Goal: Information Seeking & Learning: Learn about a topic

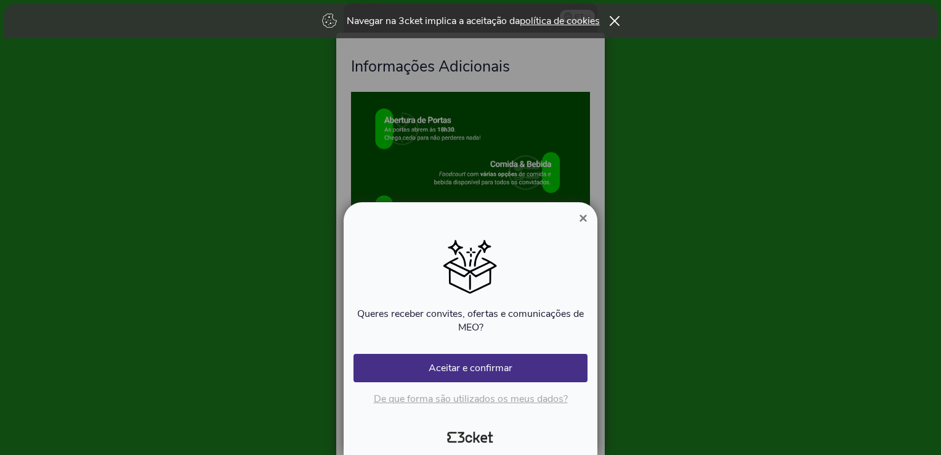
click at [583, 221] on span "×" at bounding box center [583, 217] width 9 height 17
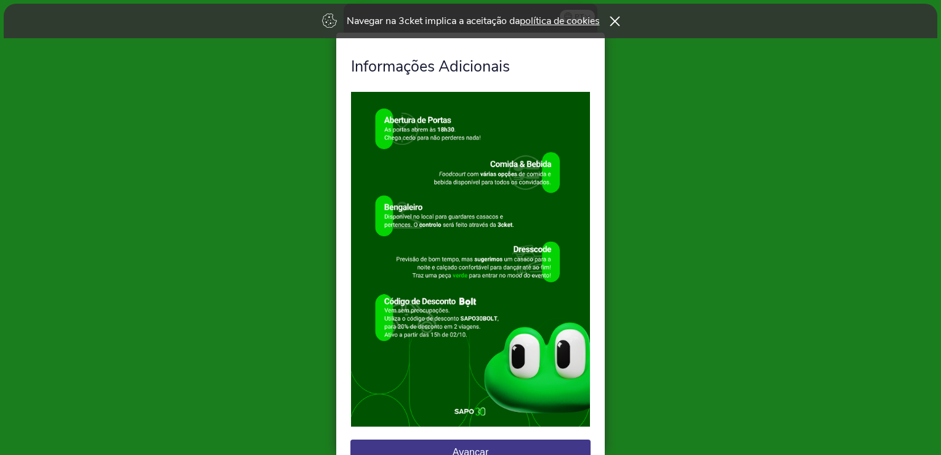
click at [618, 18] on icon at bounding box center [614, 21] width 10 height 10
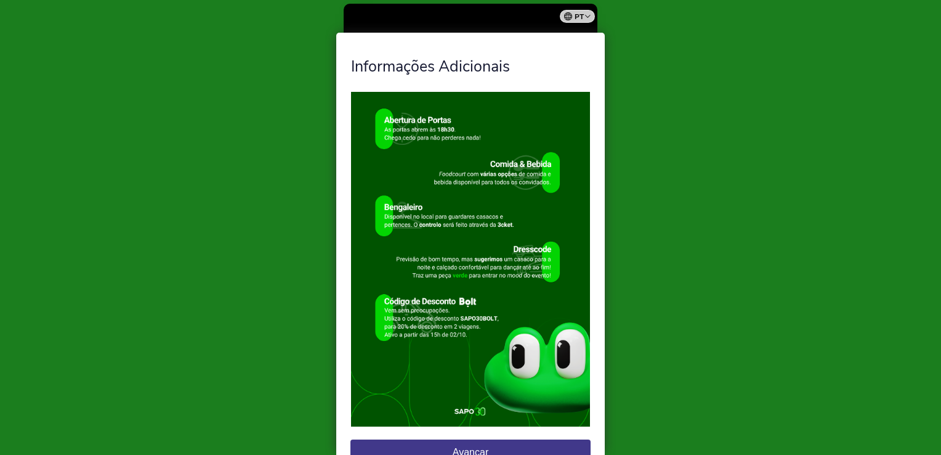
click at [678, 402] on div at bounding box center [470, 227] width 941 height 455
click at [240, 306] on div at bounding box center [470, 227] width 941 height 455
click at [476, 450] on button "Avançar" at bounding box center [470, 452] width 240 height 26
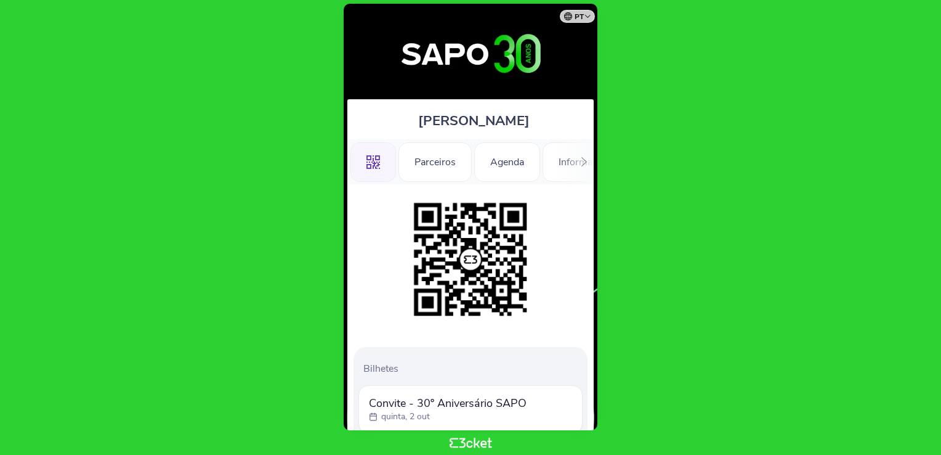
click at [574, 166] on div ".st0{fill-rule:evenodd;clip-rule:evenodd;} Parceiros Agenda Informações Adicion…" at bounding box center [470, 161] width 246 height 45
click at [571, 160] on div ".st0{fill-rule:evenodd;clip-rule:evenodd;} Parceiros Agenda Informações Adicion…" at bounding box center [470, 161] width 246 height 45
click at [581, 162] on icon at bounding box center [584, 161] width 9 height 9
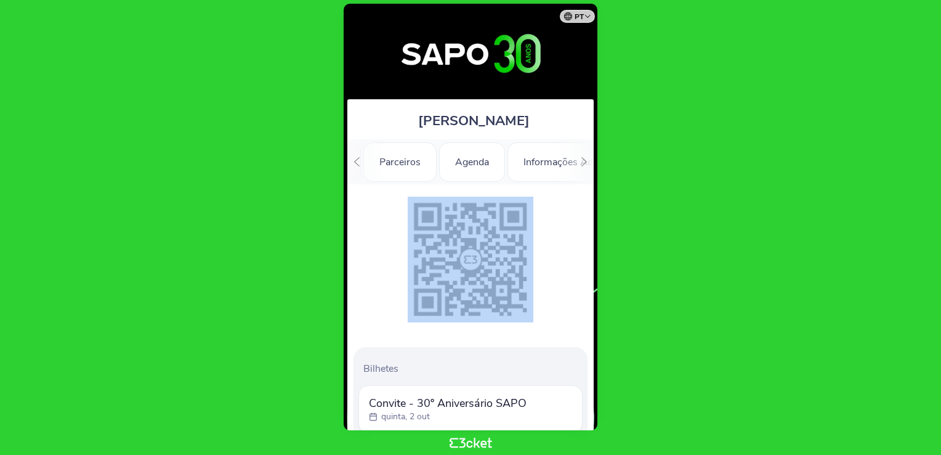
click at [581, 162] on icon at bounding box center [584, 161] width 9 height 9
drag, startPoint x: 581, startPoint y: 162, endPoint x: 539, endPoint y: 161, distance: 42.5
click at [539, 161] on div "Informações" at bounding box center [549, 161] width 86 height 39
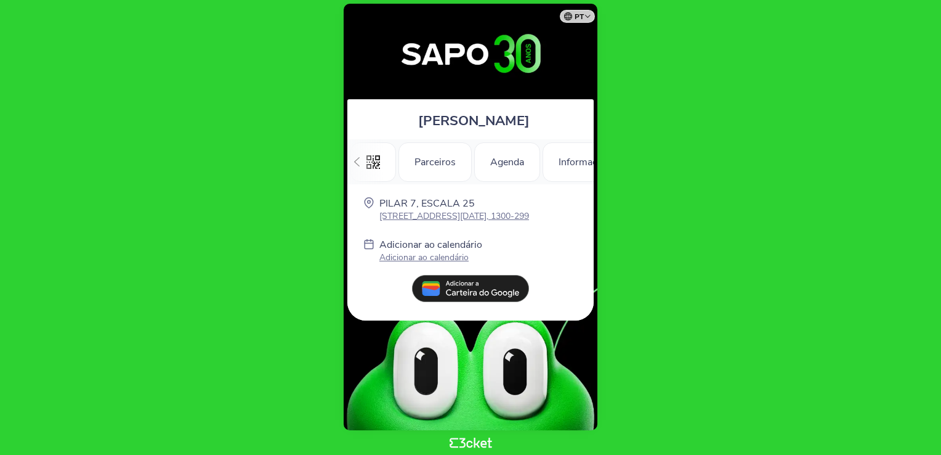
scroll to position [0, 174]
click at [541, 153] on div "Informações" at bounding box center [549, 161] width 86 height 39
